Goal: Task Accomplishment & Management: Use online tool/utility

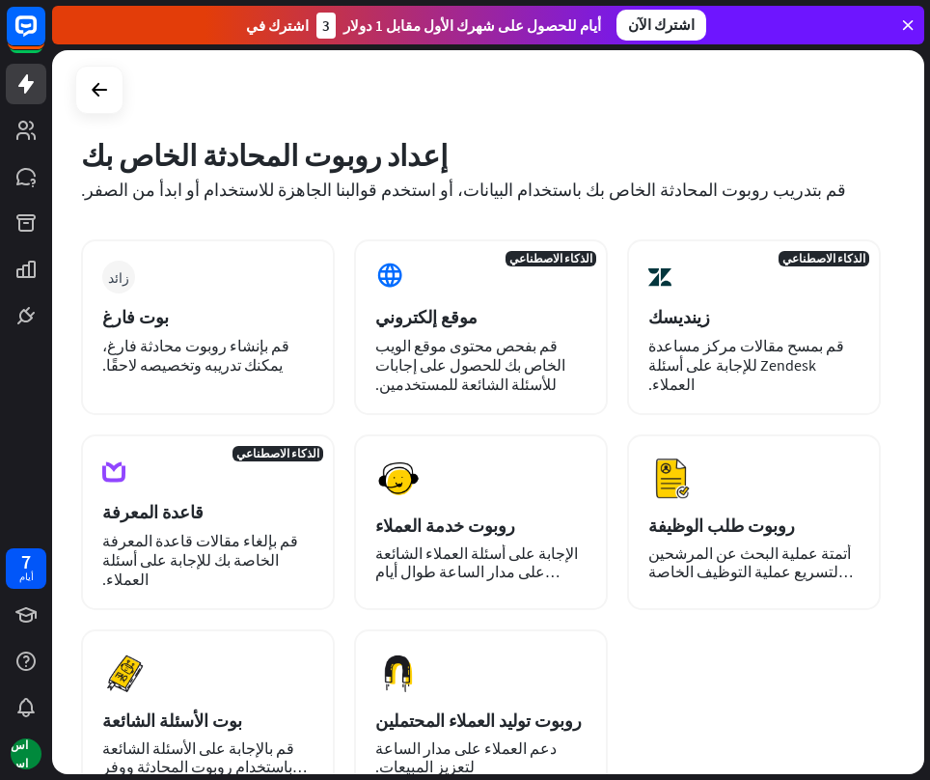
click at [725, 657] on div "زائد بوت فارغ قم بإنشاء روبوت محادثة فارغ، يمكنك تدريبه وتخصيصه لاحقًا. الذكاء …" at bounding box center [481, 518] width 800 height 558
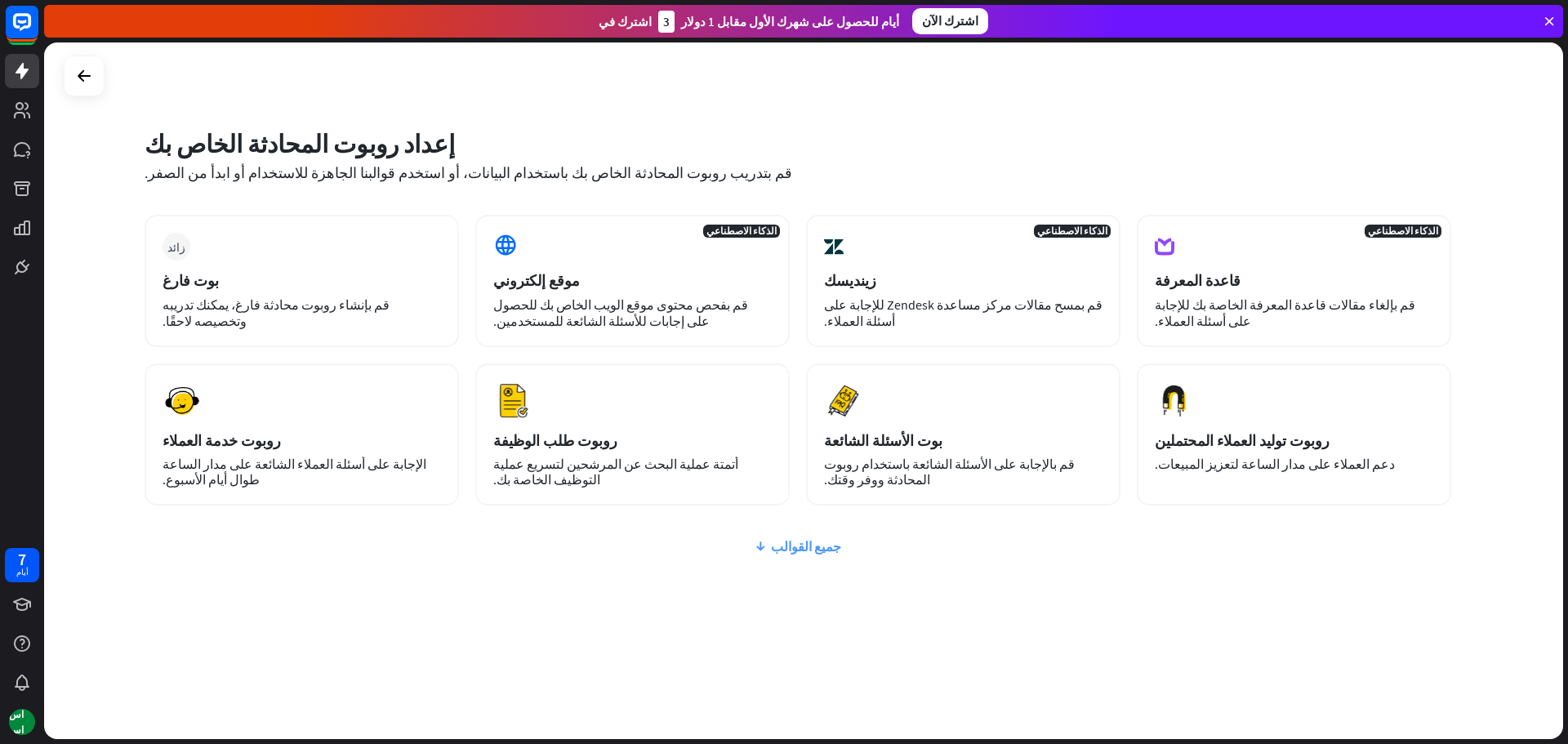
click at [786, 543] on font "جميع القوالب" at bounding box center [806, 546] width 70 height 16
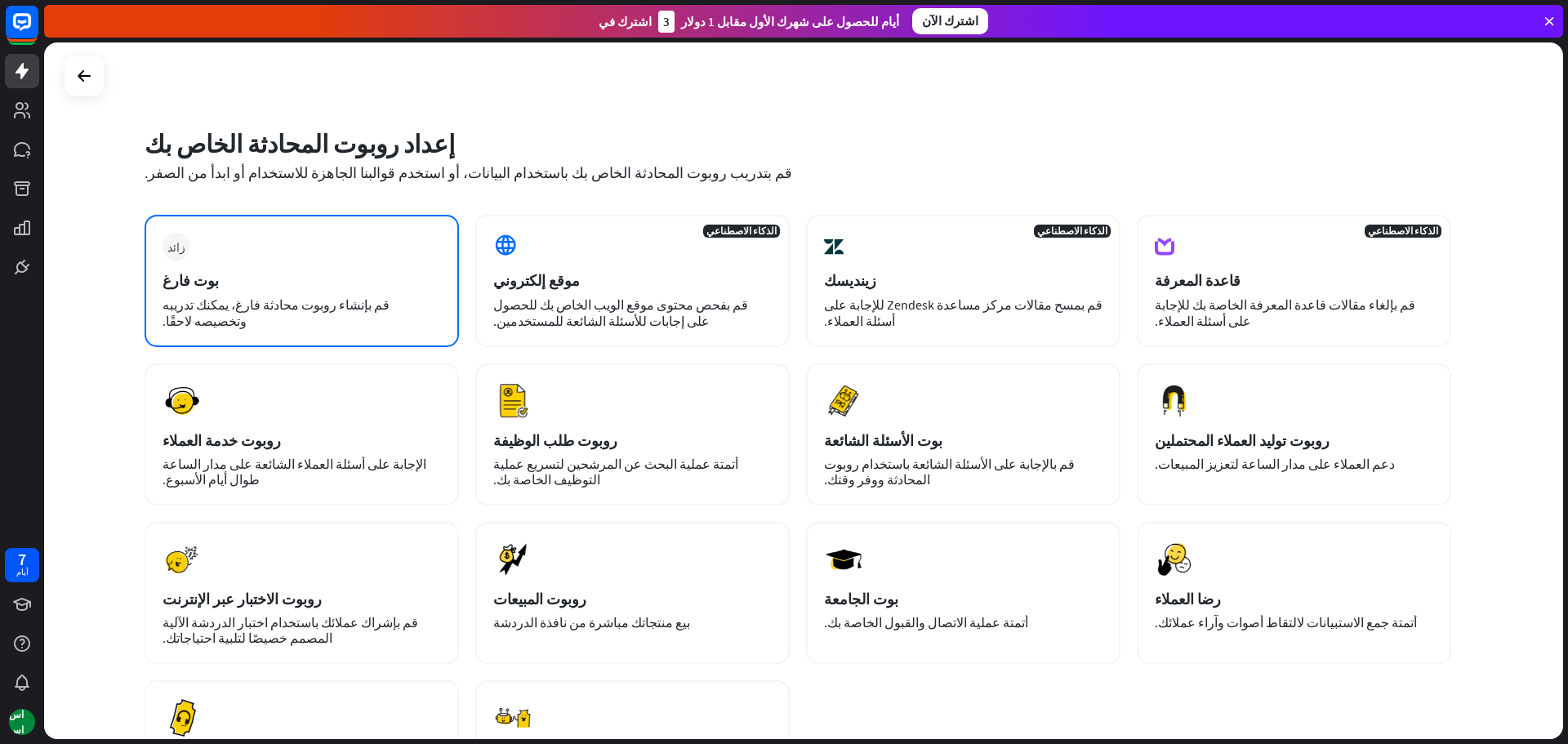
click at [377, 278] on div "بوت فارغ" at bounding box center [301, 280] width 278 height 19
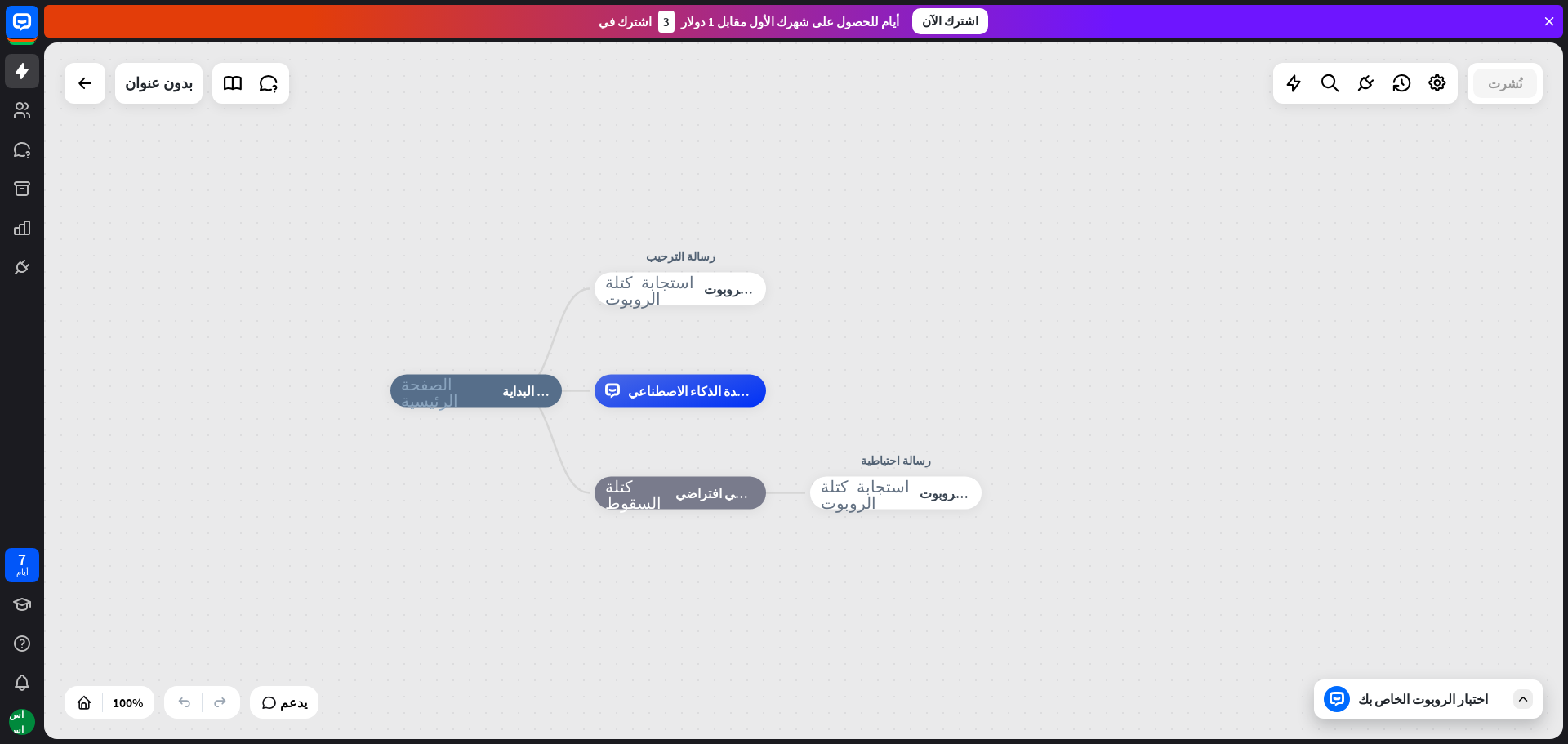
drag, startPoint x: 411, startPoint y: 456, endPoint x: 455, endPoint y: 460, distance: 44.2
click at [455, 460] on div "الصفحة الرئيسية_2 نقطة البداية رسالة الترحيب استجابة كتلة الروبوت استجابة الروب…" at bounding box center [1149, 739] width 1519 height 697
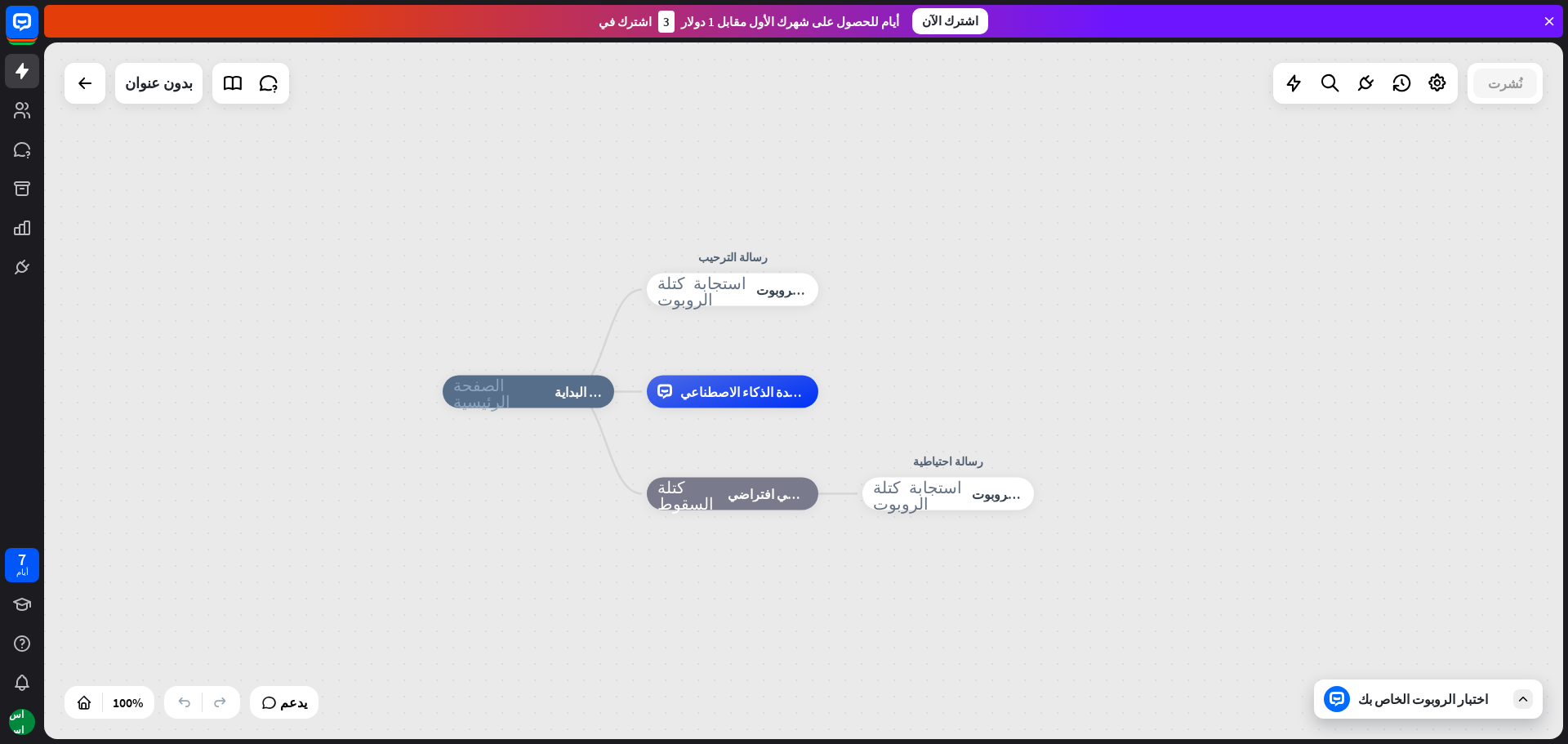
drag, startPoint x: 476, startPoint y: 484, endPoint x: 532, endPoint y: 480, distance: 56.1
click at [532, 480] on div "الصفحة الرئيسية_2 نقطة البداية رسالة الترحيب استجابة كتلة الروبوت استجابة الروب…" at bounding box center [1202, 740] width 1519 height 697
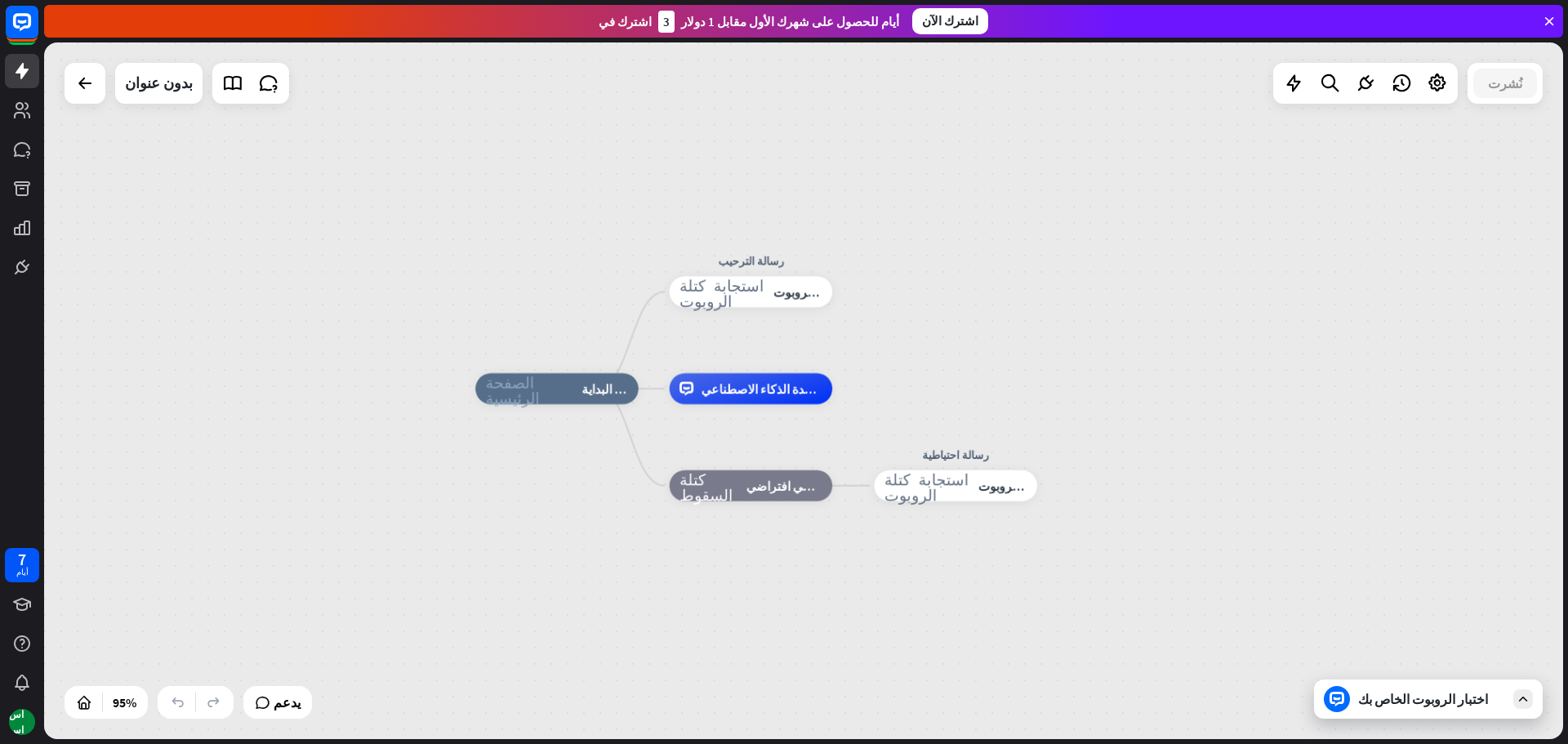
click at [786, 659] on icon at bounding box center [1522, 698] width 14 height 14
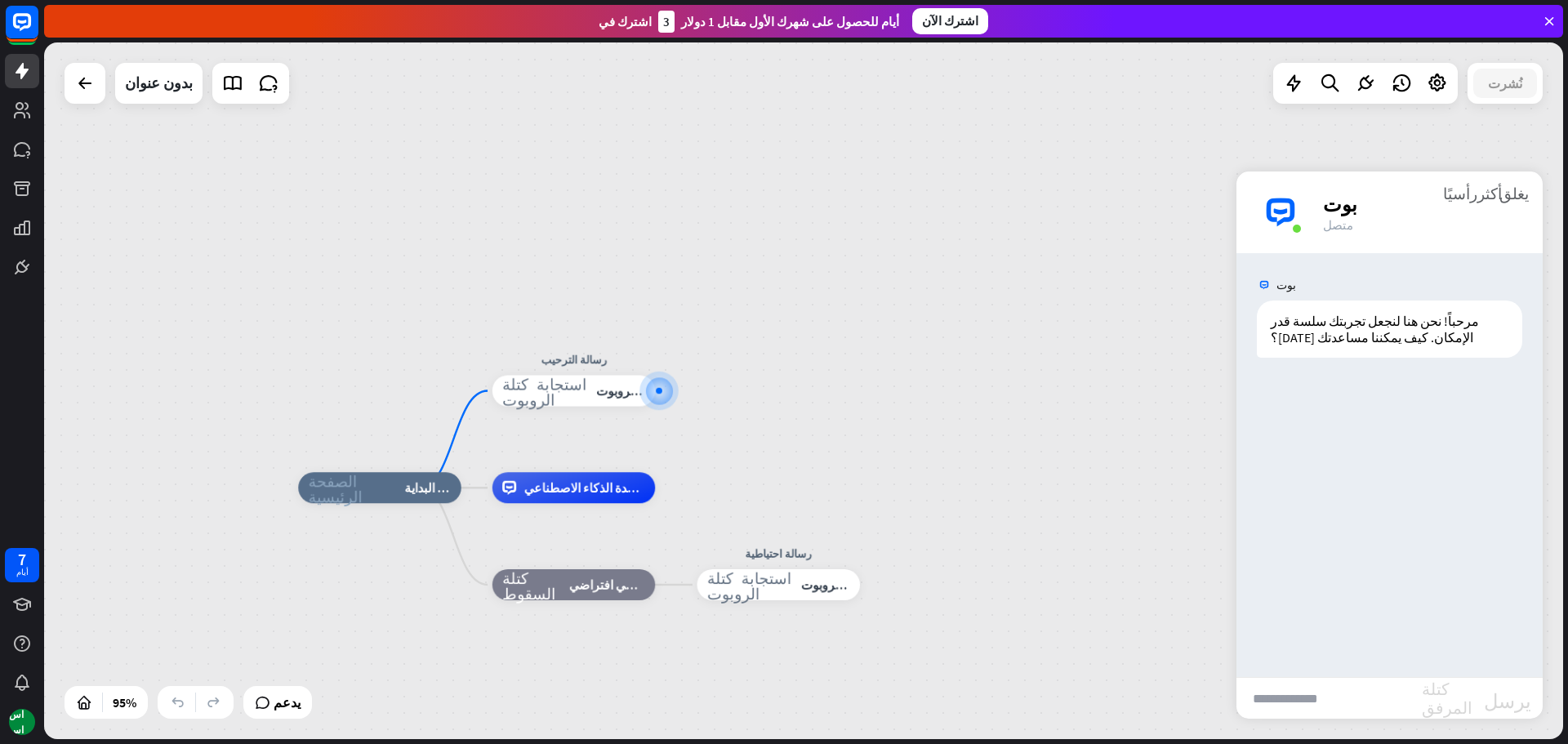
drag, startPoint x: 1340, startPoint y: 676, endPoint x: 1339, endPoint y: 686, distance: 10.0
click at [786, 659] on div "أكثر_رأسيًا يغلق [GEOGRAPHIC_DATA] متصل [PERSON_NAME] مرحباً! نحن هنا لنجعل تجر…" at bounding box center [1389, 445] width 306 height 548
click at [786, 659] on input "text" at bounding box center [1329, 698] width 185 height 41
type input "*"
paste input "**********"
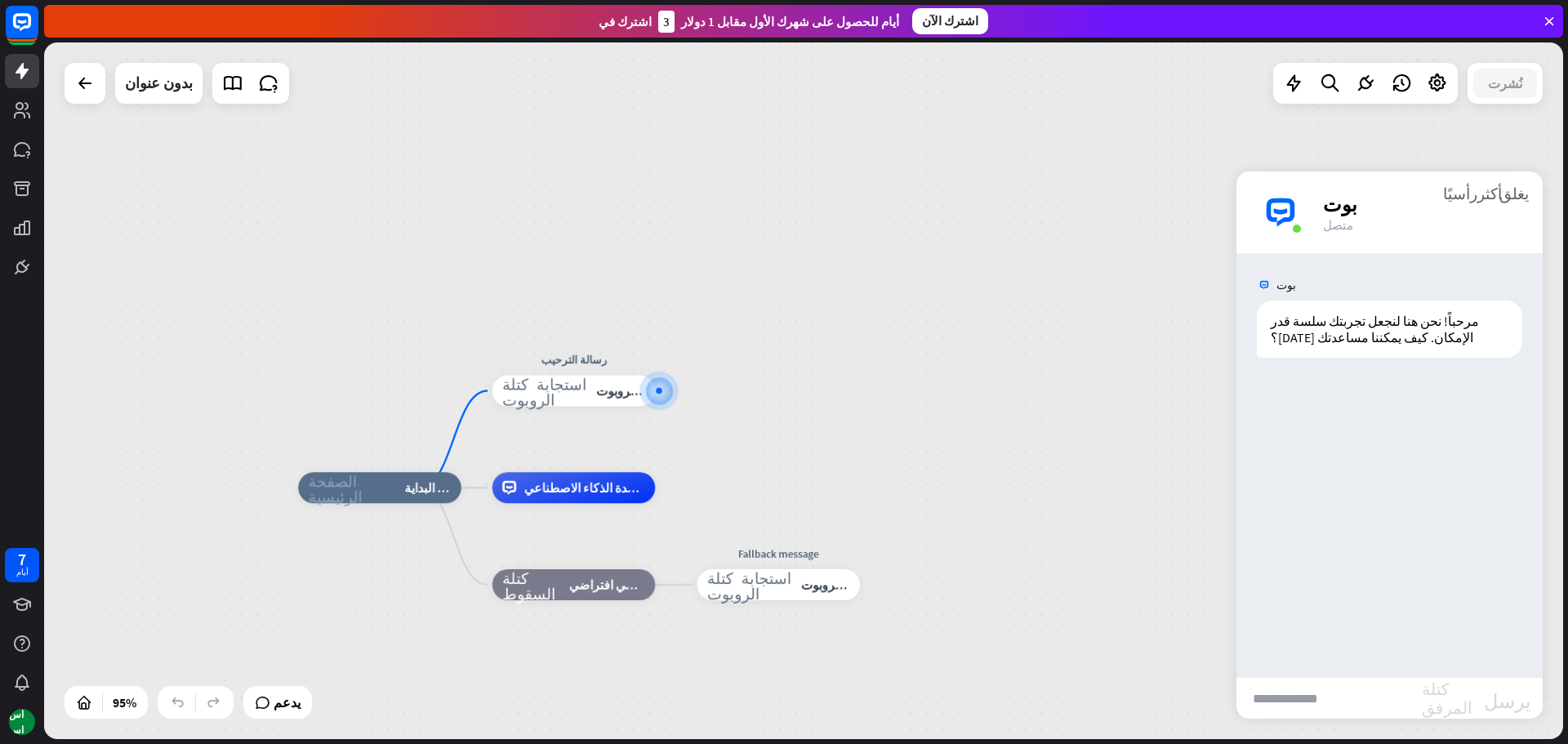
type input "**********"
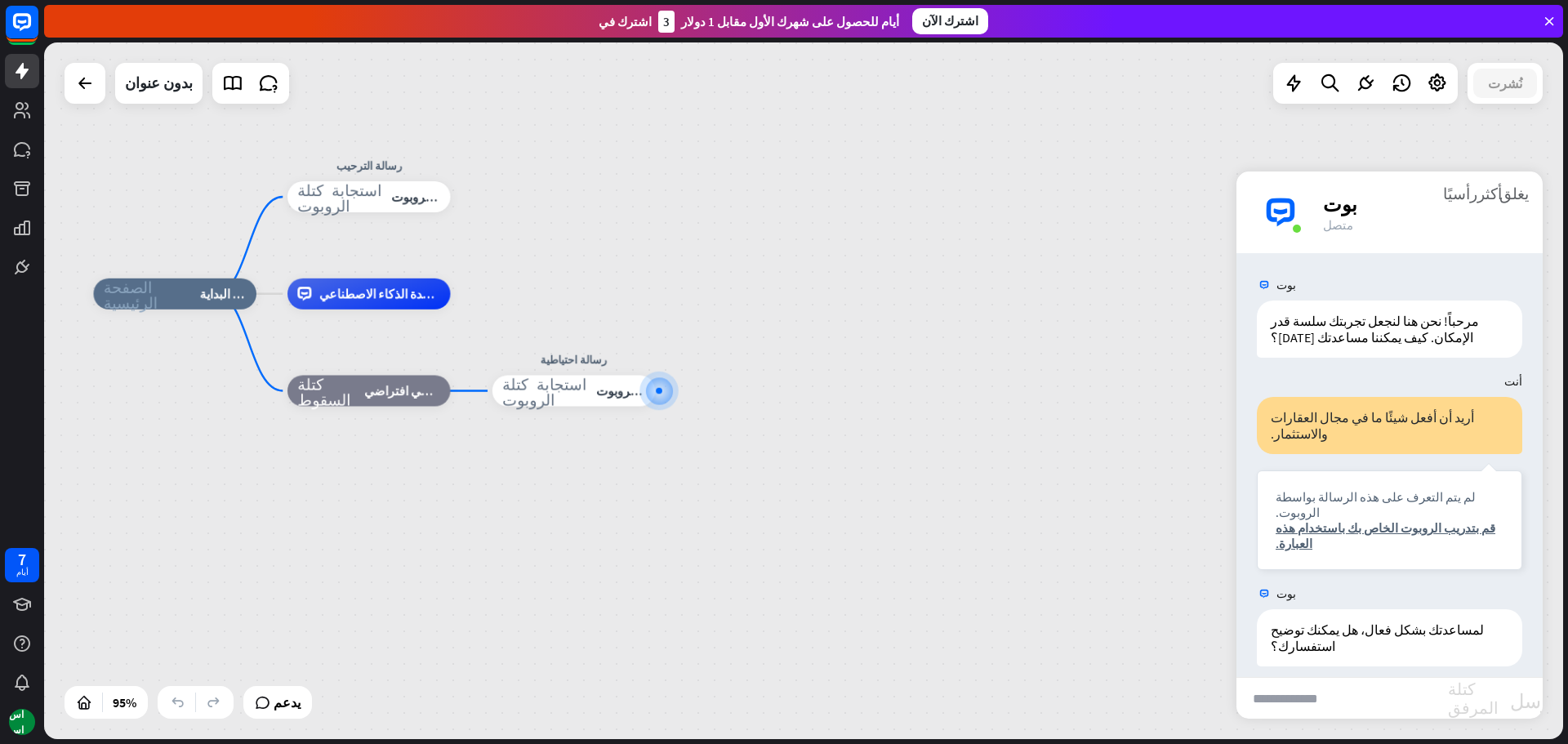
paste input "**********"
type input "**********"
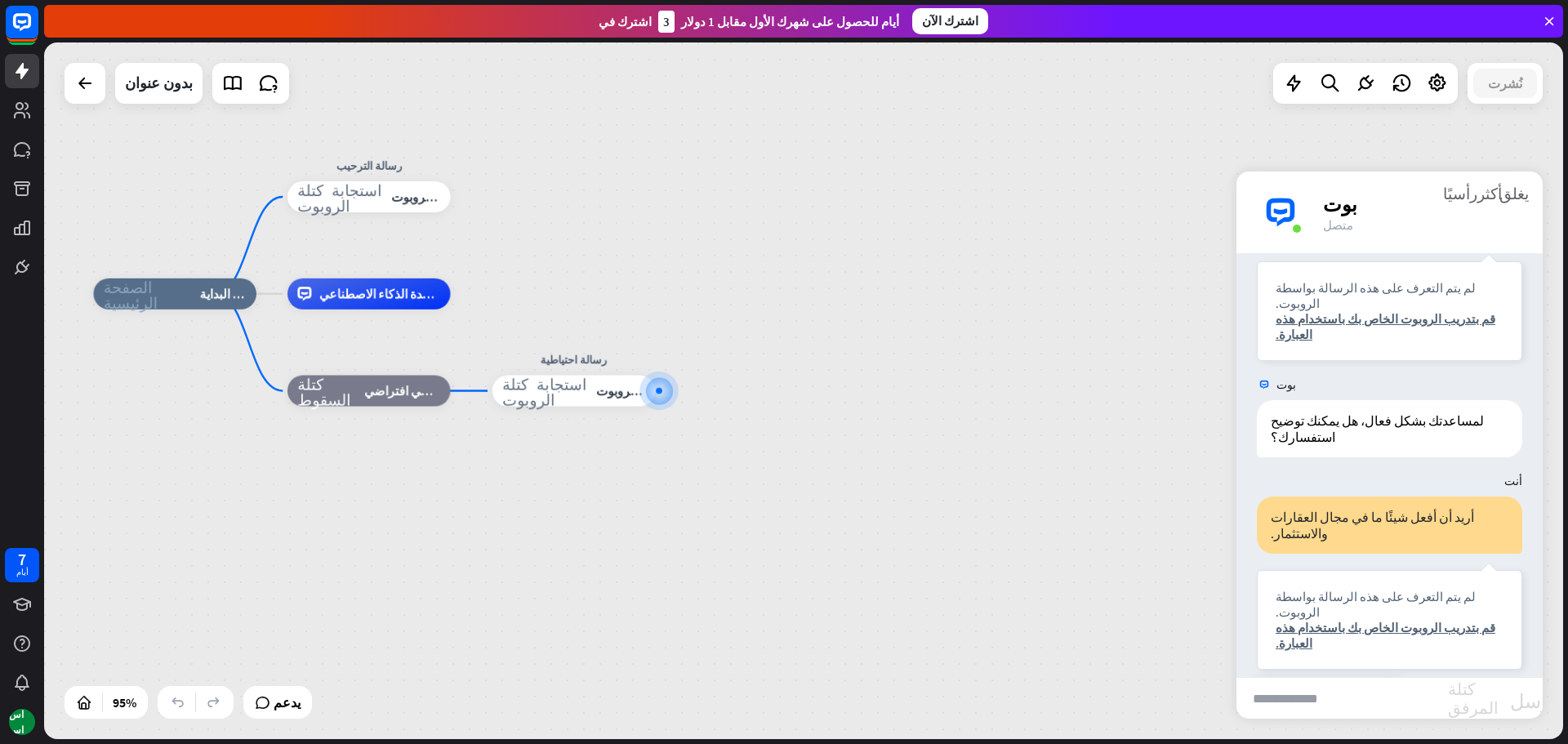
scroll to position [212, 0]
click at [786, 618] on font "قم بتدريب الروبوت الخاص بك باستخدام هذه العبارة." at bounding box center [1385, 633] width 220 height 31
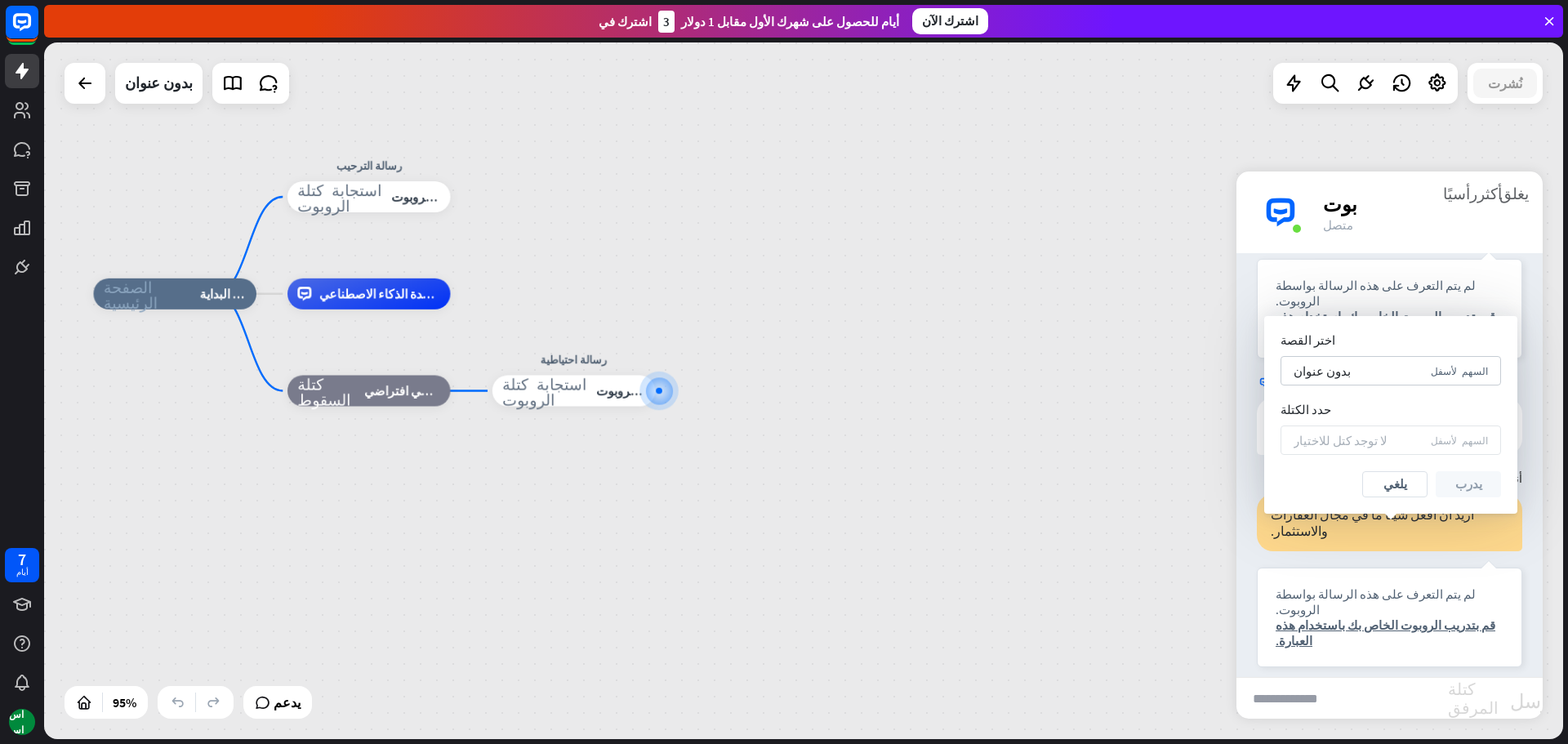
click at [786, 350] on div "الصفحة الرئيسية_2 نقطة البداية رسالة الترحيب استجابة كتلة الروبوت استجابة الروب…" at bounding box center [814, 625] width 1443 height 662
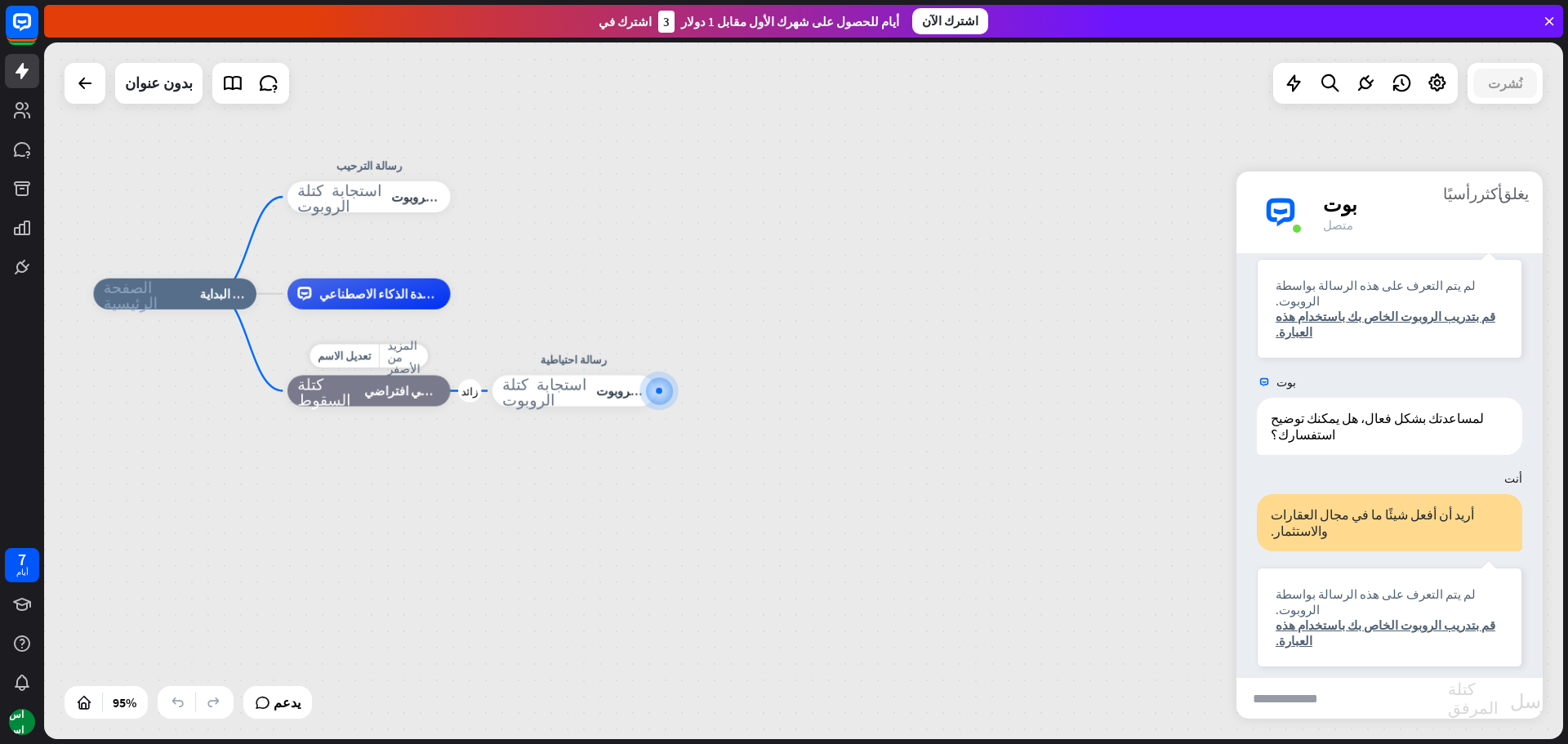
click at [380, 407] on div "تعديل الاسم المزيد من الأصفر زائد كتلة السقوط خيار احتياطي افتراضي" at bounding box center [369, 391] width 163 height 31
click at [380, 400] on div "كتلة السقوط خيار احتياطي افتراضي" at bounding box center [369, 391] width 163 height 31
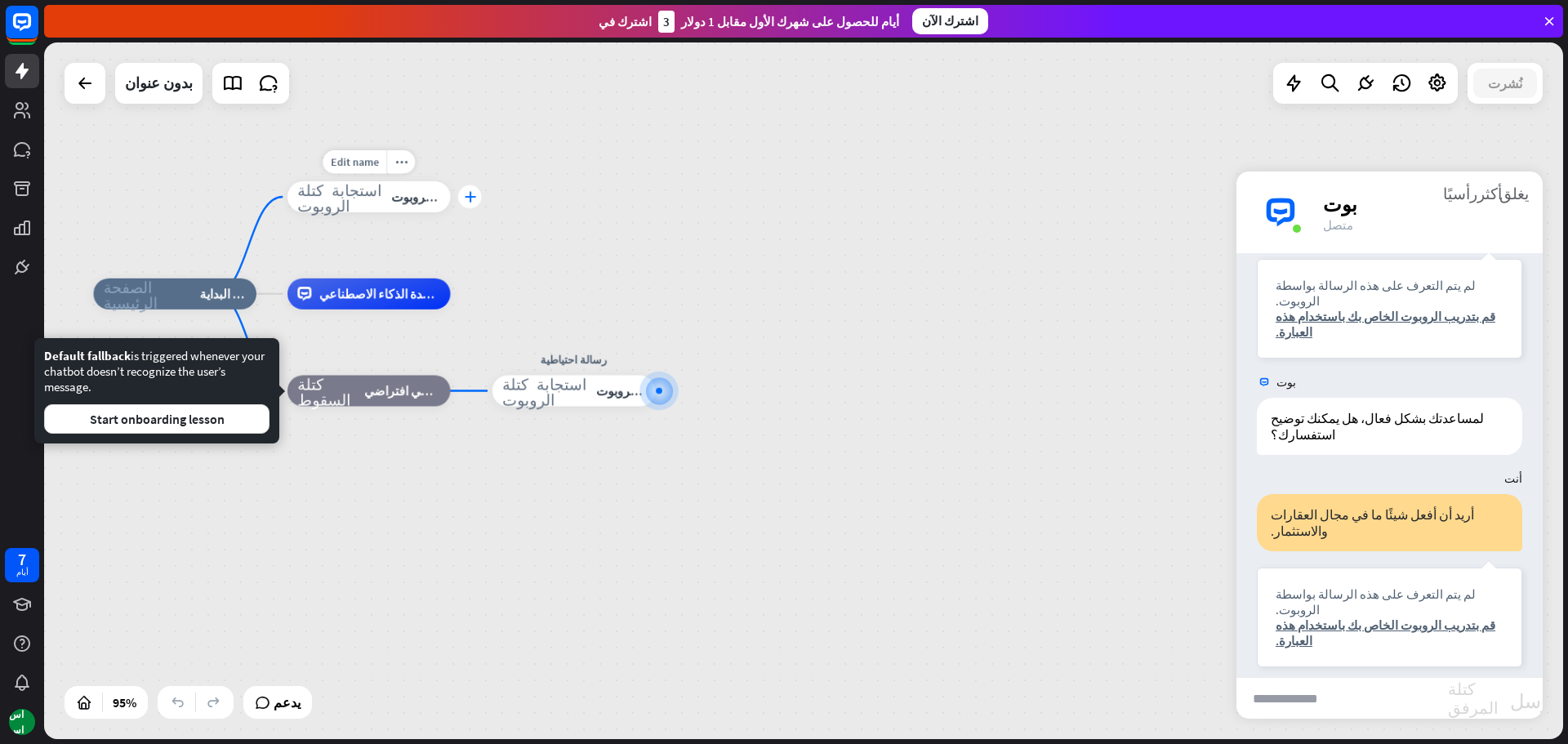
click at [462, 195] on div "plus" at bounding box center [470, 197] width 24 height 24
